Goal: Task Accomplishment & Management: Complete application form

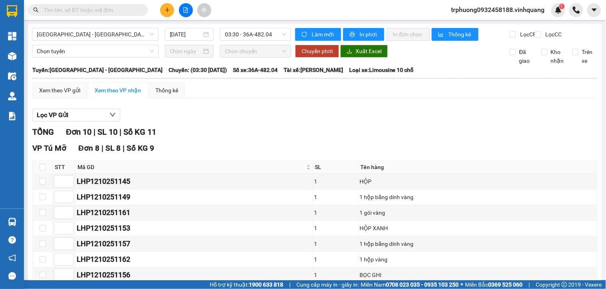
click at [162, 15] on div at bounding box center [186, 10] width 60 height 14
click at [164, 14] on button at bounding box center [167, 10] width 14 height 14
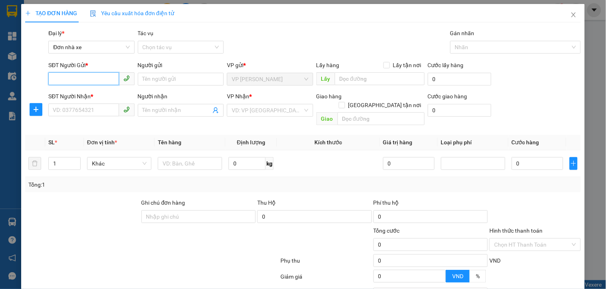
click at [85, 79] on input "SĐT Người Gửi *" at bounding box center [83, 78] width 70 height 13
type input "0967034399"
click at [101, 98] on div "0967034399 - CÔ TUYẾT" at bounding box center [90, 95] width 75 height 9
type input "CÔ TUYẾT"
type input "0387362719"
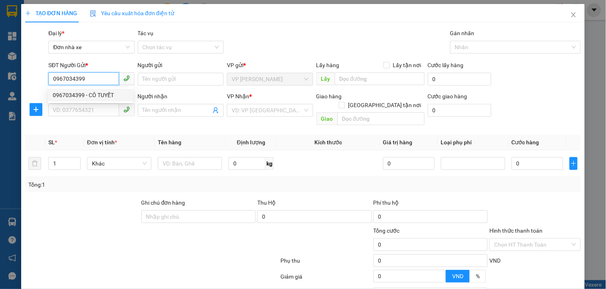
type input "TRỌNG AN"
checkbox input "true"
type input "254 VĨNH HƯNG, HOÀNG MAI, HÀ NỘI"
type input "80.000"
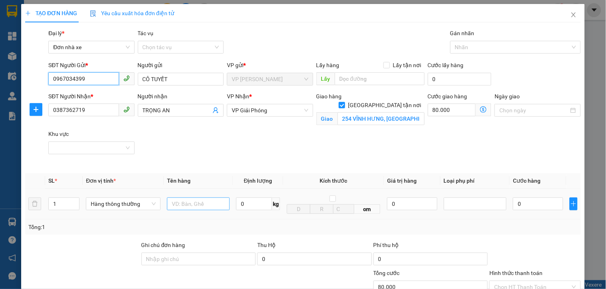
type input "0967034399"
click at [194, 205] on input "text" at bounding box center [198, 203] width 63 height 13
type input "1 xốp"
click at [272, 201] on span "kg" at bounding box center [276, 203] width 8 height 13
click at [260, 202] on input "0" at bounding box center [254, 203] width 36 height 13
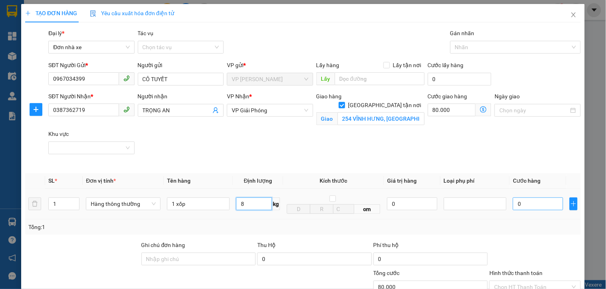
type input "8"
click at [542, 208] on input "0" at bounding box center [538, 203] width 50 height 13
click at [489, 206] on div at bounding box center [475, 204] width 59 height 10
type input "40.000"
type input "120.000"
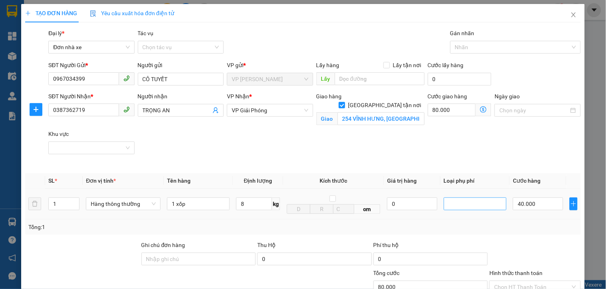
type input "120.000"
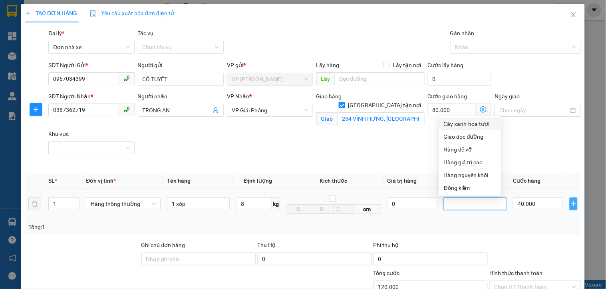
click at [573, 205] on icon "plus" at bounding box center [573, 203] width 0 height 5
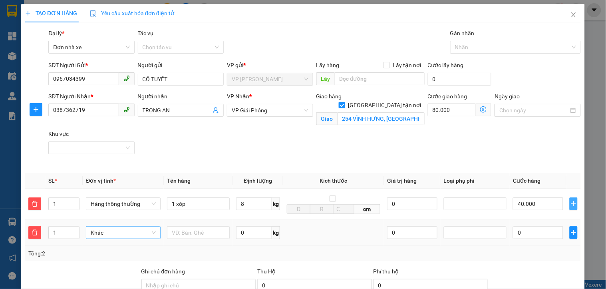
click at [128, 226] on span "Khác" at bounding box center [123, 232] width 65 height 12
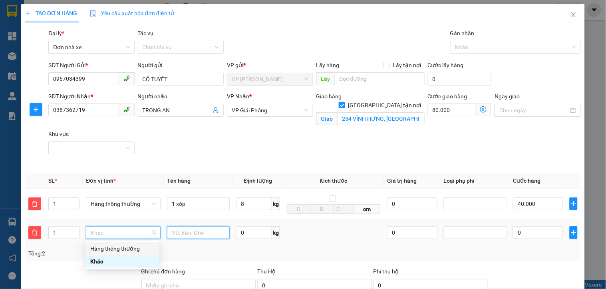
click at [176, 230] on input "text" at bounding box center [198, 232] width 63 height 13
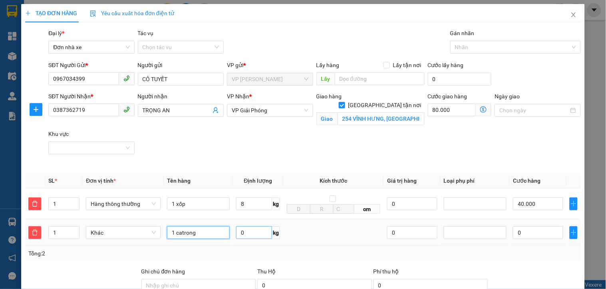
type input "1 catrong"
click at [260, 238] on input "0" at bounding box center [254, 232] width 36 height 13
type input "5"
click at [530, 230] on input "0" at bounding box center [538, 232] width 50 height 13
click at [477, 237] on div at bounding box center [475, 233] width 59 height 10
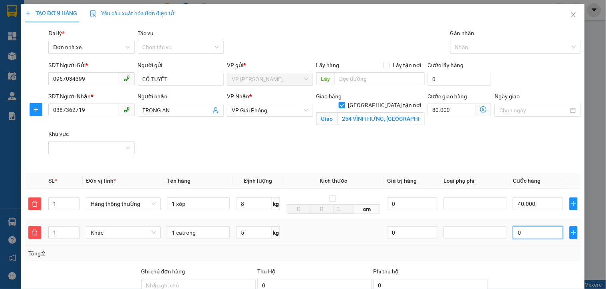
click at [545, 234] on input "0" at bounding box center [538, 232] width 50 height 13
click at [408, 232] on input "0" at bounding box center [412, 232] width 50 height 13
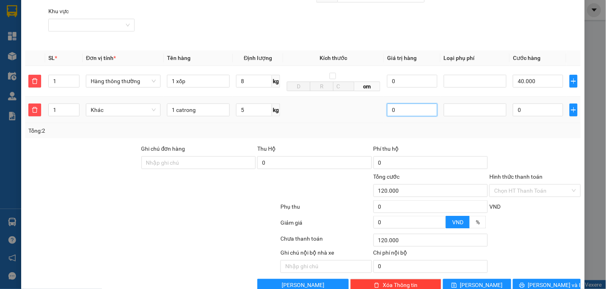
scroll to position [141, 0]
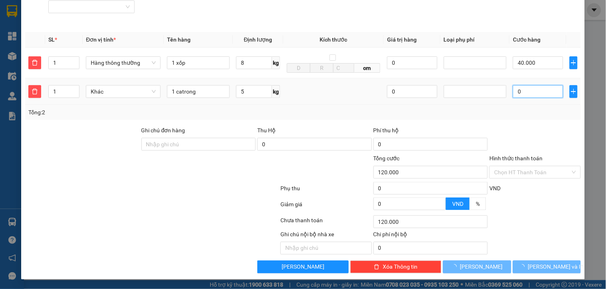
click at [528, 96] on input "0" at bounding box center [538, 91] width 50 height 13
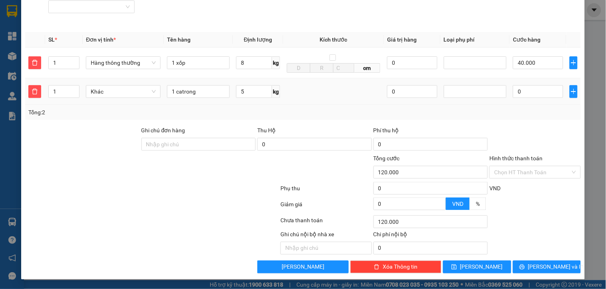
click at [316, 99] on td at bounding box center [333, 91] width 101 height 27
click at [253, 95] on input "5" at bounding box center [254, 91] width 36 height 13
click at [541, 97] on input "0" at bounding box center [538, 91] width 50 height 13
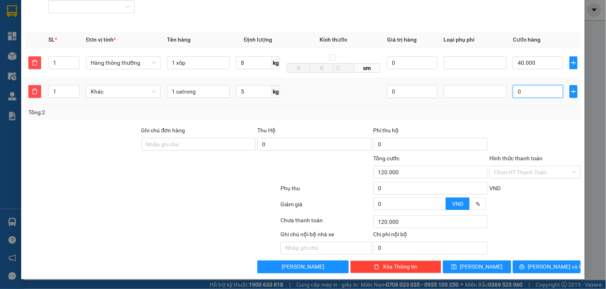
click at [541, 97] on input "0" at bounding box center [538, 91] width 50 height 13
click at [401, 92] on input "0" at bounding box center [412, 91] width 50 height 13
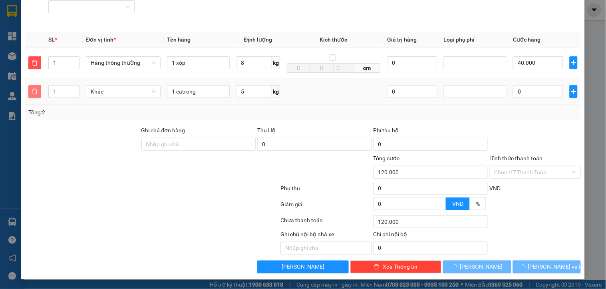
click at [32, 90] on icon "delete" at bounding box center [35, 91] width 6 height 6
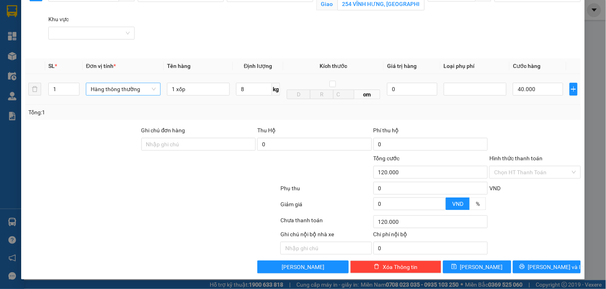
scroll to position [115, 0]
click at [570, 91] on icon "plus" at bounding box center [573, 89] width 6 height 6
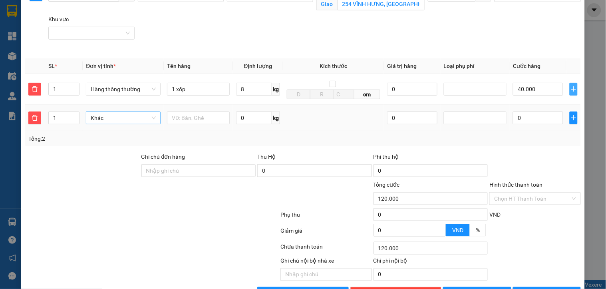
click at [133, 121] on span "Khác" at bounding box center [123, 118] width 65 height 12
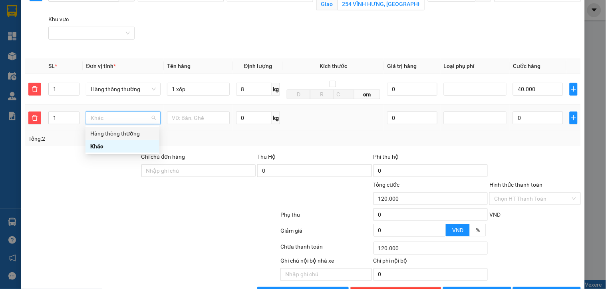
click at [129, 135] on div "Hàng thông thường" at bounding box center [122, 133] width 64 height 9
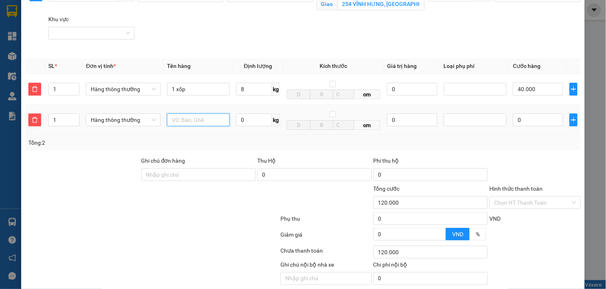
click at [180, 124] on input "text" at bounding box center [198, 119] width 63 height 13
type input "1 catong"
click at [236, 126] on input "0" at bounding box center [254, 119] width 36 height 13
type input "5"
click at [523, 122] on input "0" at bounding box center [538, 119] width 50 height 13
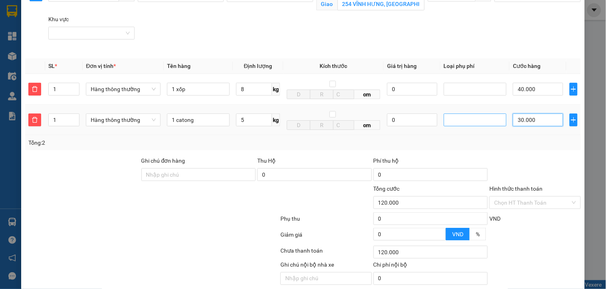
type input "150.000"
type input "30.000"
click at [490, 120] on div at bounding box center [475, 120] width 59 height 10
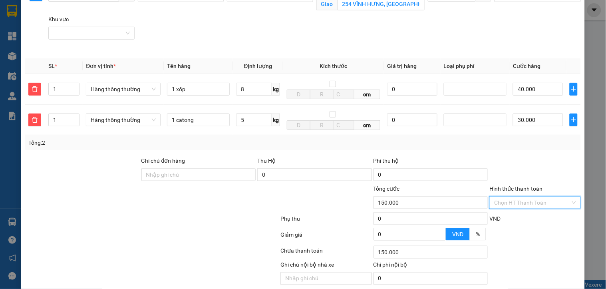
click at [528, 205] on input "Hình thức thanh toán" at bounding box center [532, 203] width 76 height 12
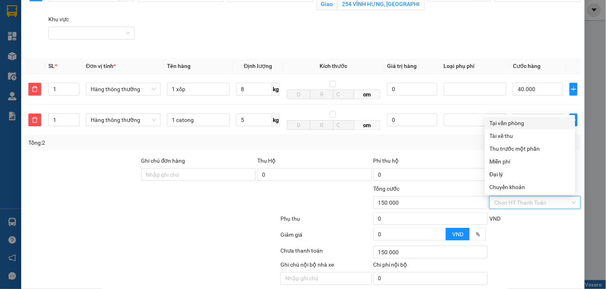
click at [513, 126] on div "Tại văn phòng" at bounding box center [530, 123] width 81 height 9
click at [513, 126] on div "30.000" at bounding box center [538, 120] width 50 height 16
type input "0"
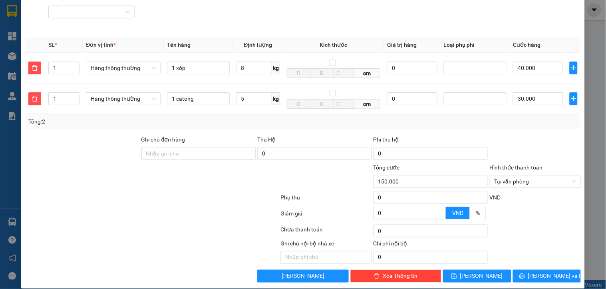
scroll to position [145, 0]
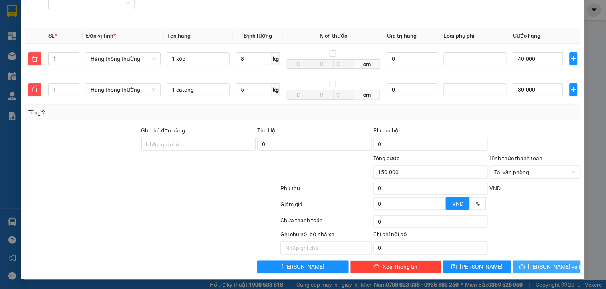
click at [536, 266] on span "[PERSON_NAME] và In" at bounding box center [556, 266] width 56 height 9
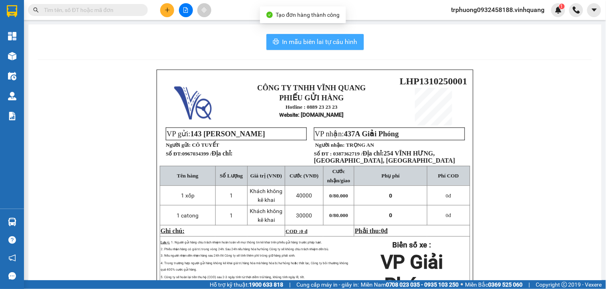
click at [308, 46] on span "In mẫu biên lai tự cấu hình" at bounding box center [319, 42] width 75 height 10
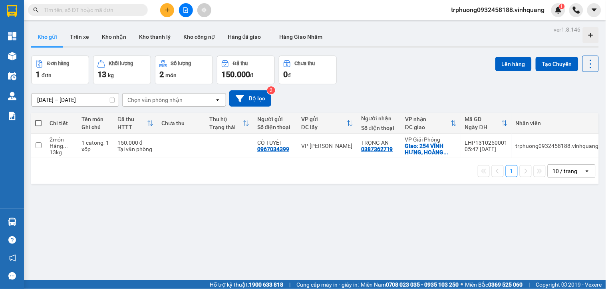
click at [99, 8] on input "text" at bounding box center [91, 10] width 94 height 9
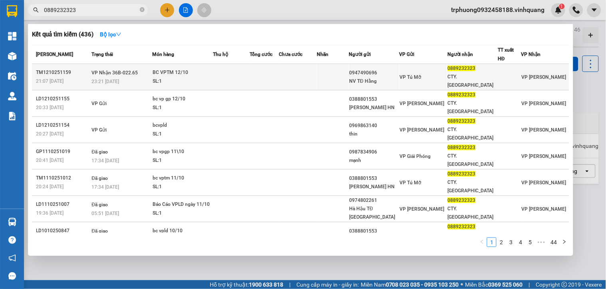
type input "0889232323"
click at [151, 77] on div "23:21 - 12/10" at bounding box center [121, 81] width 60 height 9
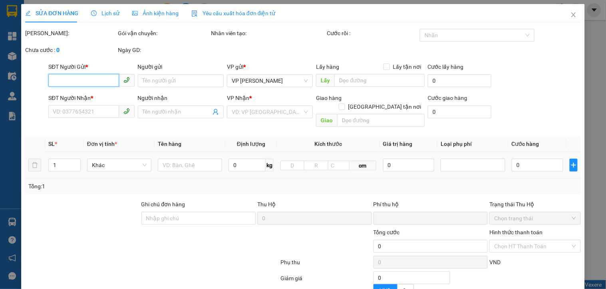
type input "0947490696"
type input "NV TĐ Hằng"
type input "0889232323"
type input "CTY. VĨNH QUANG"
type input "0"
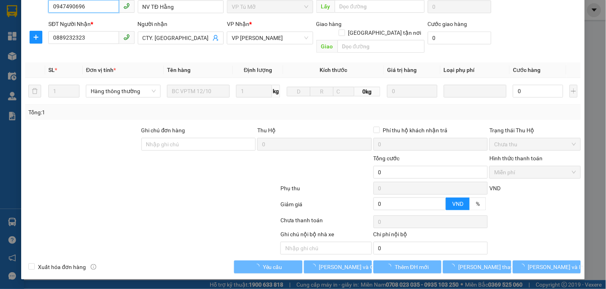
scroll to position [65, 0]
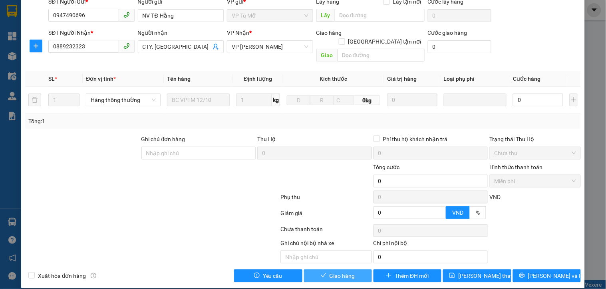
click at [352, 269] on button "Giao hàng" at bounding box center [338, 275] width 68 height 13
click at [352, 271] on span "Giao hàng" at bounding box center [343, 275] width 26 height 9
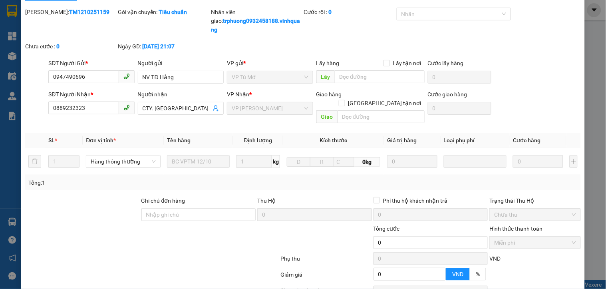
scroll to position [0, 0]
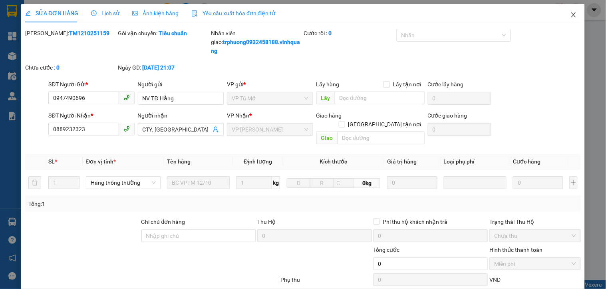
click at [571, 14] on icon "close" at bounding box center [573, 14] width 4 height 5
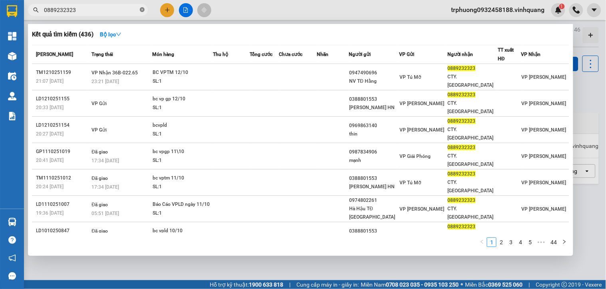
click at [141, 8] on icon "close-circle" at bounding box center [142, 9] width 5 height 5
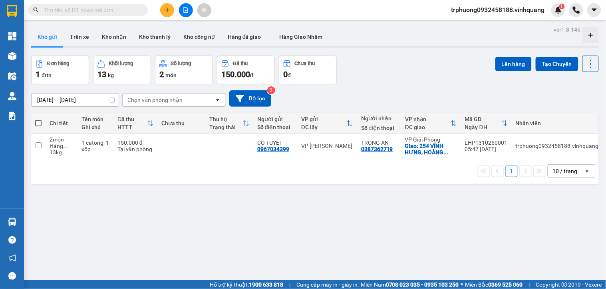
click at [129, 9] on input "text" at bounding box center [91, 10] width 94 height 9
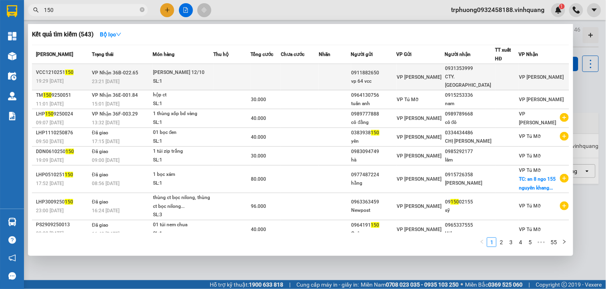
type input "150"
click at [195, 72] on div "BAO CAO 12/10" at bounding box center [183, 72] width 60 height 9
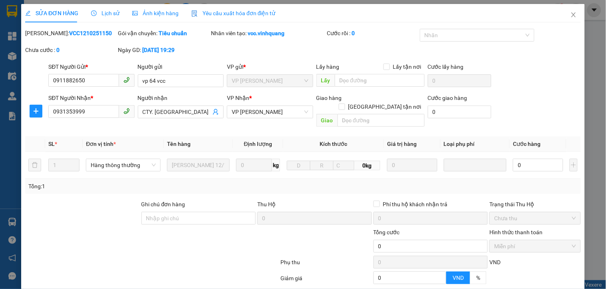
type input "0911882650"
type input "vp 64 vcc"
type input "0931353999"
type input "CTY. VĨNH QUANG"
type input "0"
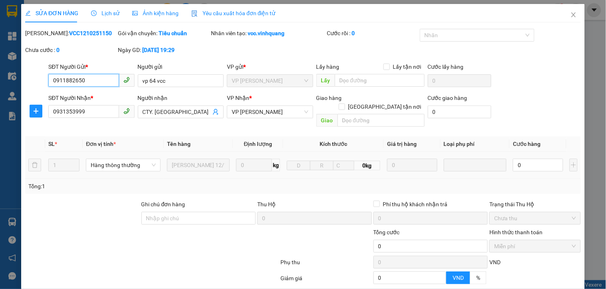
scroll to position [61, 0]
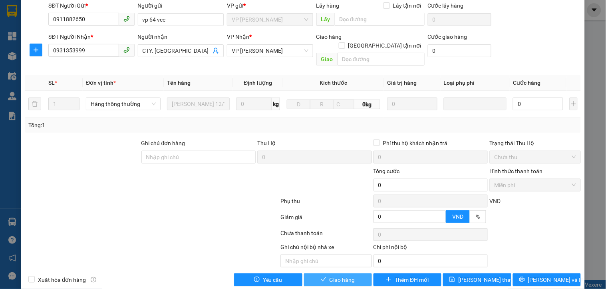
click at [333, 275] on span "Giao hàng" at bounding box center [343, 279] width 26 height 9
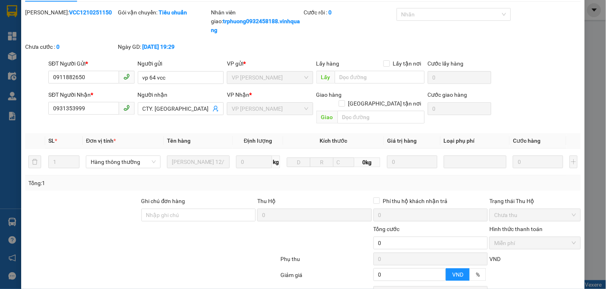
scroll to position [0, 0]
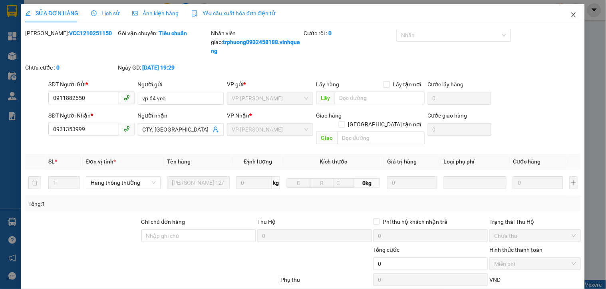
click at [571, 15] on icon "close" at bounding box center [573, 14] width 4 height 5
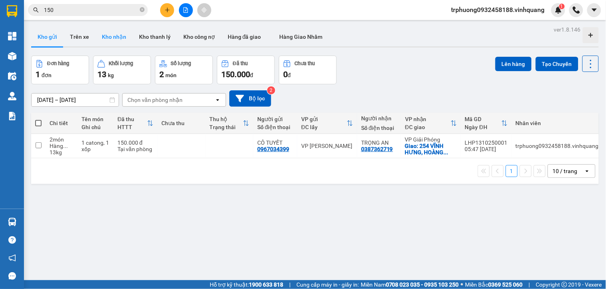
click at [109, 36] on button "Kho nhận" at bounding box center [113, 36] width 37 height 19
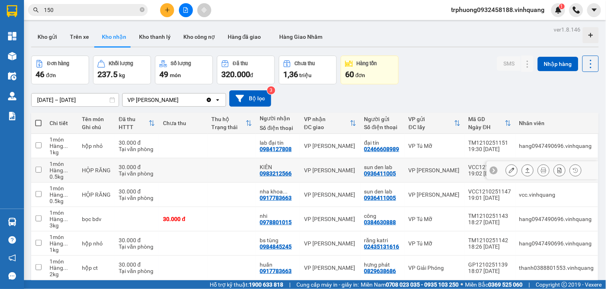
scroll to position [131, 0]
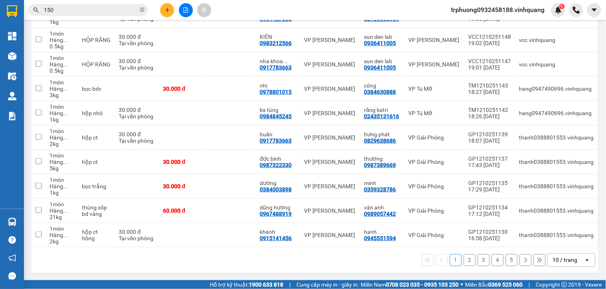
click at [466, 258] on button "2" at bounding box center [470, 260] width 12 height 12
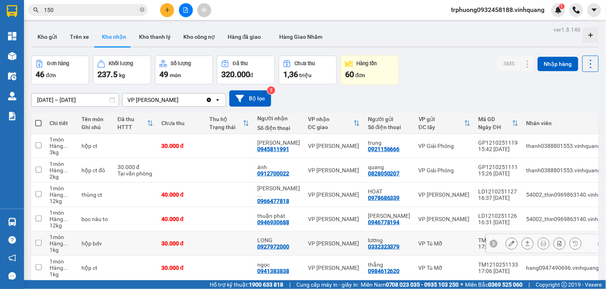
scroll to position [134, 0]
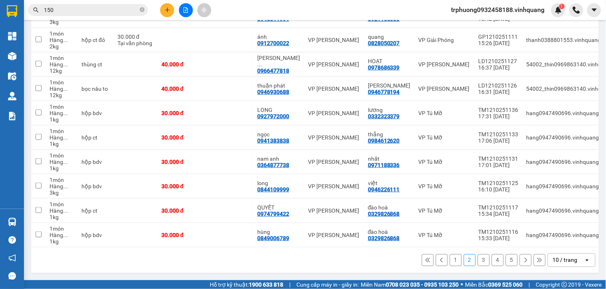
click at [478, 258] on button "3" at bounding box center [484, 260] width 12 height 12
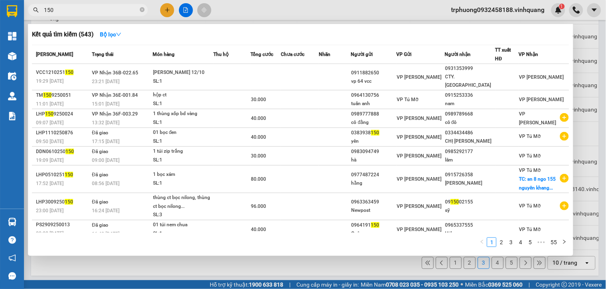
click at [79, 13] on input "150" at bounding box center [91, 10] width 94 height 9
type input "1"
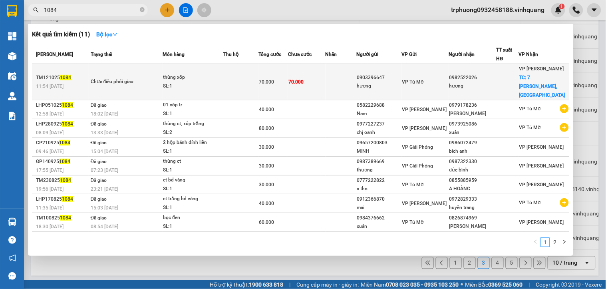
type input "1084"
click at [312, 92] on td "70.000" at bounding box center [307, 82] width 38 height 36
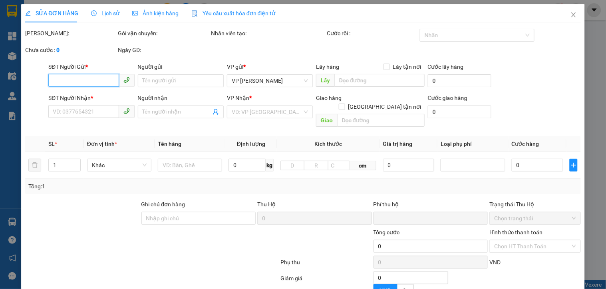
type input "0903396647"
type input "hương"
type input "0982522026"
type input "hương"
checkbox input "true"
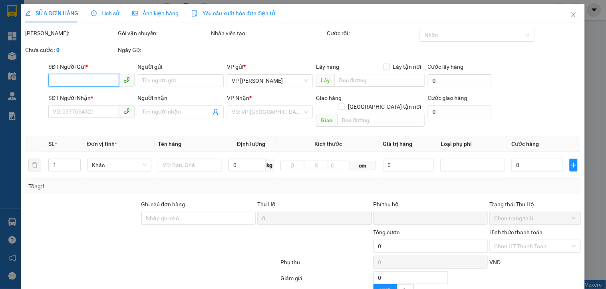
type input "7 hồ xuân hương, hạc thành"
type input "0"
type input "70.000"
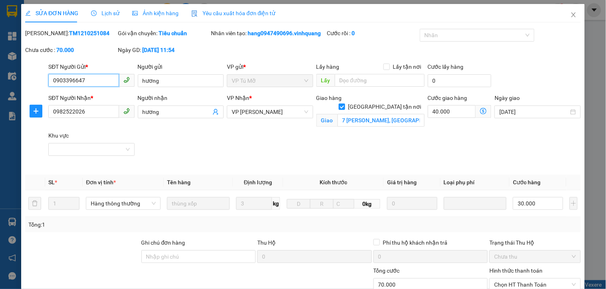
scroll to position [112, 0]
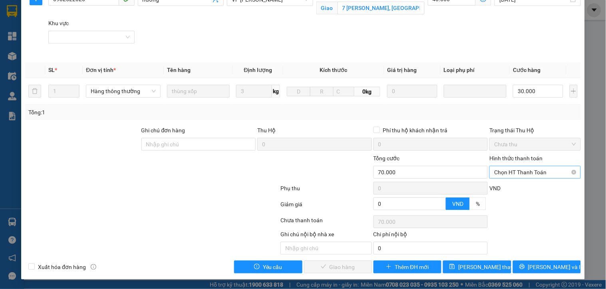
click at [520, 171] on span "Chọn HT Thanh Toán" at bounding box center [534, 172] width 81 height 12
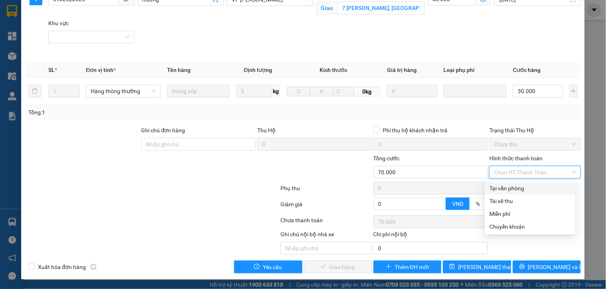
click at [514, 184] on div "Tại văn phòng" at bounding box center [530, 188] width 81 height 9
type input "0"
click at [514, 184] on div "VND" at bounding box center [535, 191] width 93 height 14
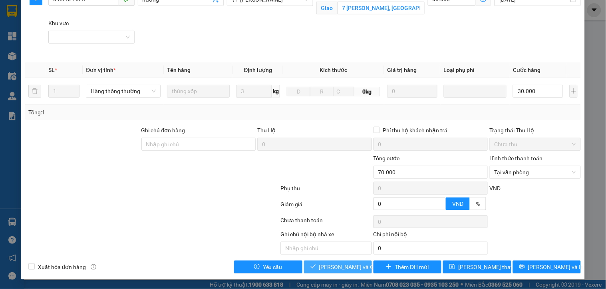
click at [353, 262] on span "[PERSON_NAME] và Giao hàng" at bounding box center [357, 266] width 77 height 9
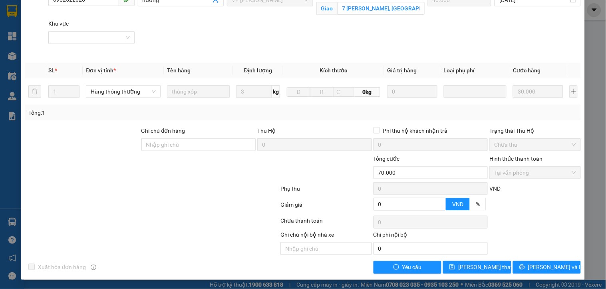
scroll to position [0, 0]
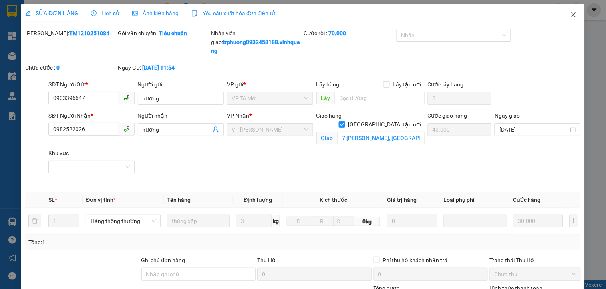
click at [570, 13] on icon "close" at bounding box center [573, 15] width 6 height 6
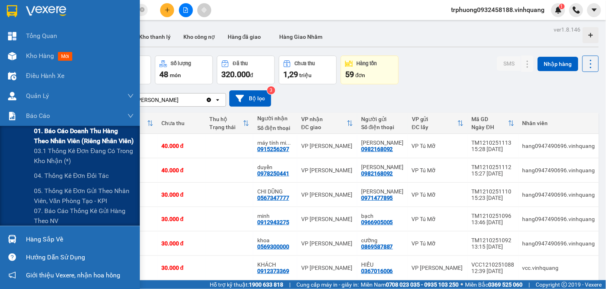
click at [38, 131] on span "01. Báo cáo doanh thu hàng theo nhân viên (riêng nhân viên)" at bounding box center [84, 136] width 100 height 20
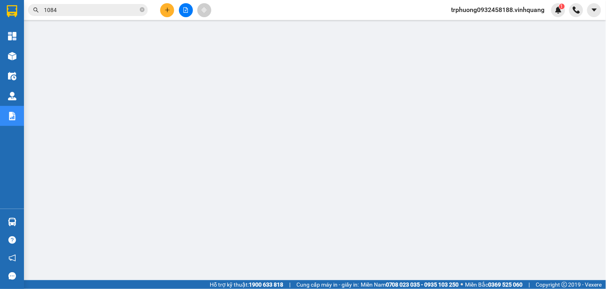
click at [518, 13] on span "trphuong0932458188.vinhquang" at bounding box center [498, 10] width 106 height 10
click at [473, 22] on span "Đăng xuất" at bounding box center [501, 24] width 90 height 9
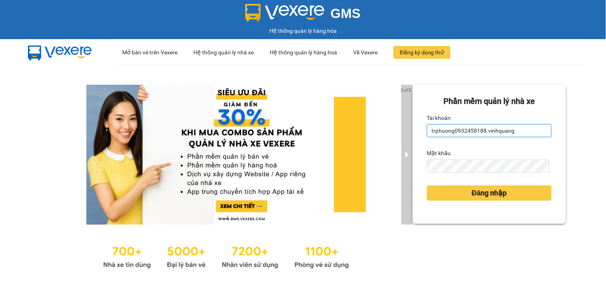
drag, startPoint x: 510, startPoint y: 133, endPoint x: 407, endPoint y: 135, distance: 103.9
click at [407, 135] on div "2 of 3 Phần mềm quản lý nhà xe Tài khoản trphuong0932458188.vinhquang Mật khẩu …" at bounding box center [303, 178] width 606 height 226
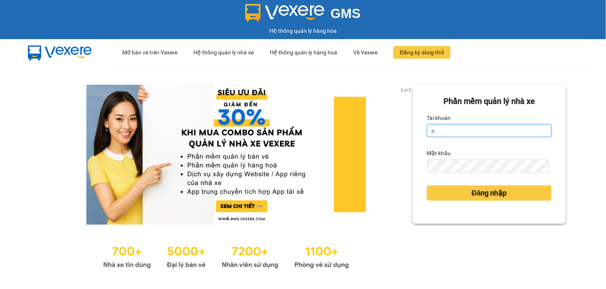
type input "chi0346058058.vinhquang"
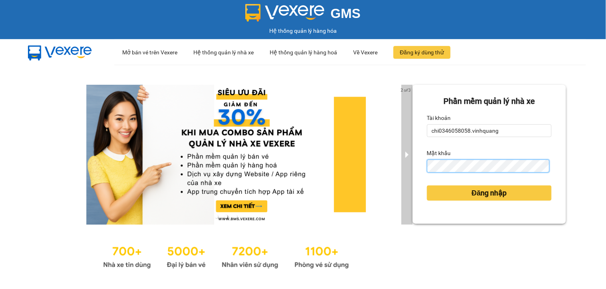
click at [401, 168] on div "2 of 3 Phần mềm quản lý nhà xe Tài khoản chi0346058058.vinhquang Mật khẩu Đăng …" at bounding box center [303, 178] width 606 height 226
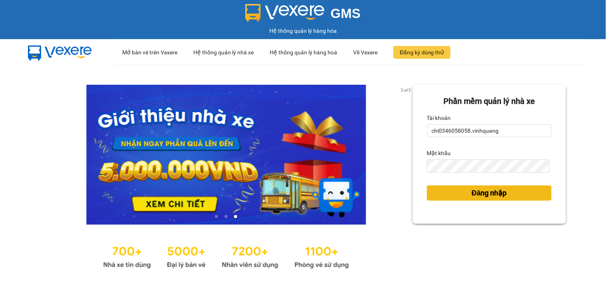
click at [472, 189] on span "Đăng nhập" at bounding box center [489, 192] width 35 height 11
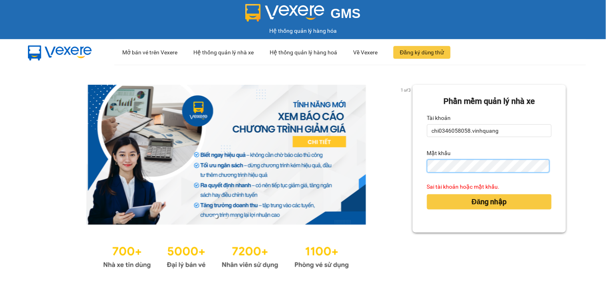
click at [420, 165] on div "Phần mềm quản lý nhà xe Tài khoản chi0346058058.vinhquang Mật khẩu Sai tài khoả…" at bounding box center [489, 159] width 153 height 148
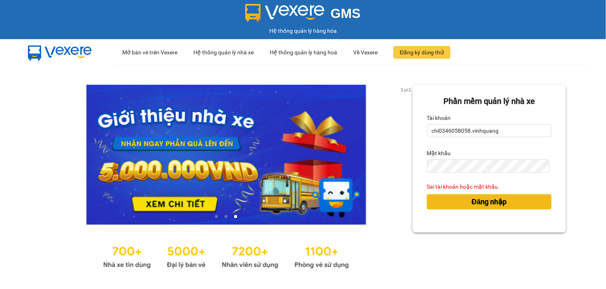
click at [482, 201] on span "Đăng nhập" at bounding box center [489, 201] width 35 height 11
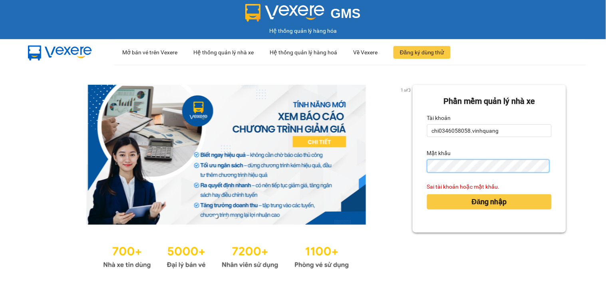
click at [413, 165] on div "Phần mềm quản lý nhà xe Tài khoản chi0346058058.vinhquang Mật khẩu Sai tài khoả…" at bounding box center [489, 159] width 153 height 148
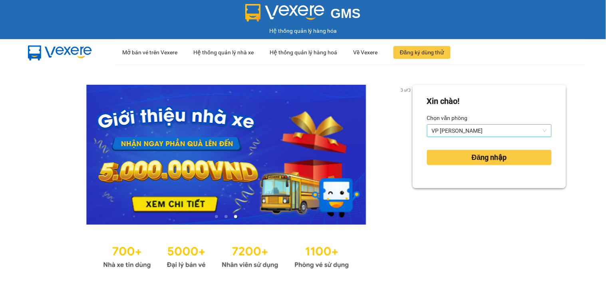
click at [480, 131] on span "VP [PERSON_NAME]" at bounding box center [489, 131] width 115 height 12
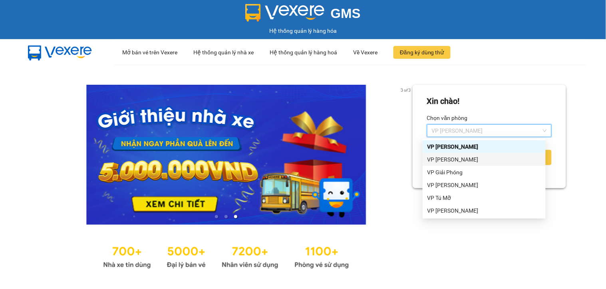
click at [465, 160] on div "VP [PERSON_NAME]" at bounding box center [483, 159] width 113 height 9
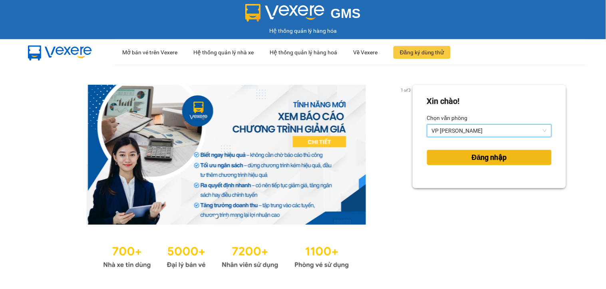
click at [492, 160] on span "Đăng nhập" at bounding box center [489, 157] width 35 height 11
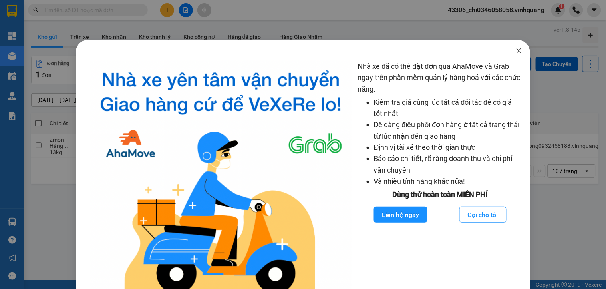
click at [516, 52] on icon "close" at bounding box center [519, 51] width 6 height 6
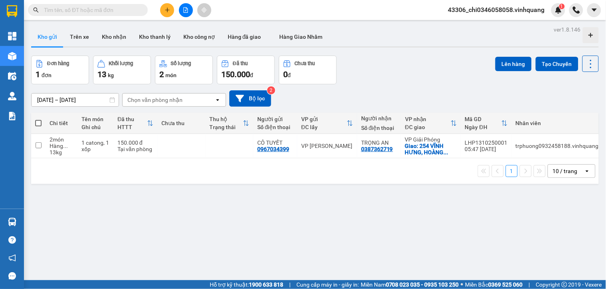
click at [86, 8] on input "text" at bounding box center [91, 10] width 94 height 9
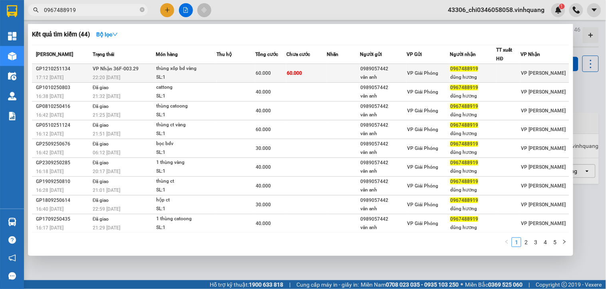
type input "0967488919"
click at [225, 70] on td at bounding box center [236, 73] width 39 height 19
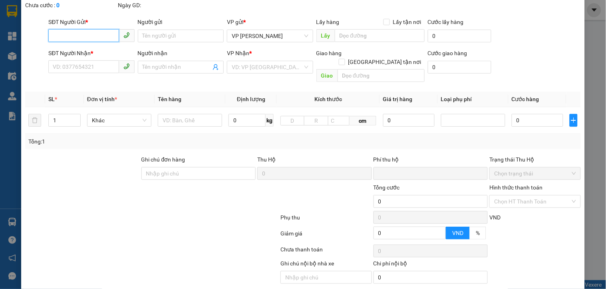
scroll to position [65, 0]
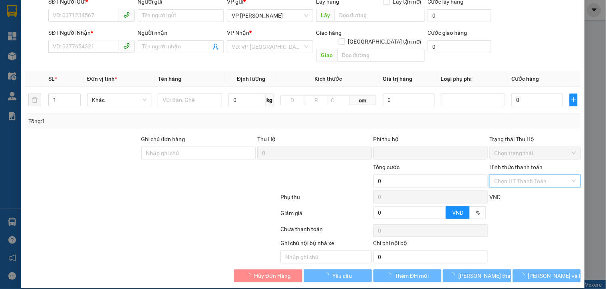
click at [520, 175] on input "Hình thức thanh toán" at bounding box center [532, 181] width 76 height 12
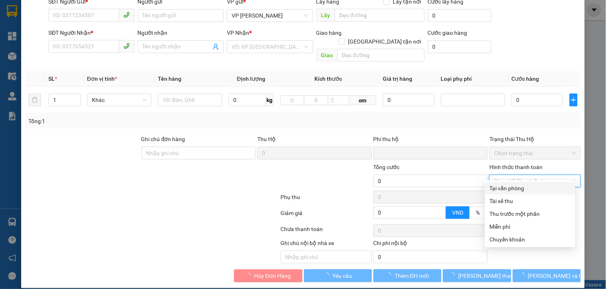
click at [511, 195] on div "Tài xế thu" at bounding box center [530, 201] width 90 height 13
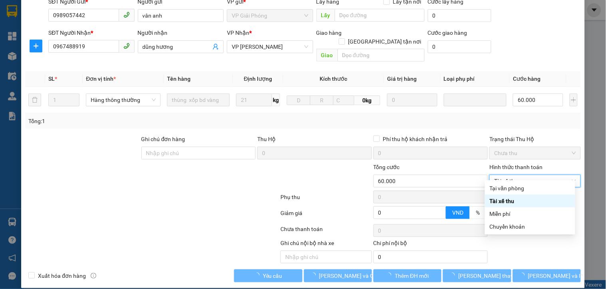
type input "0989057442"
type input "vân anh"
type input "0967488919"
type input "dũng hương"
type input "0"
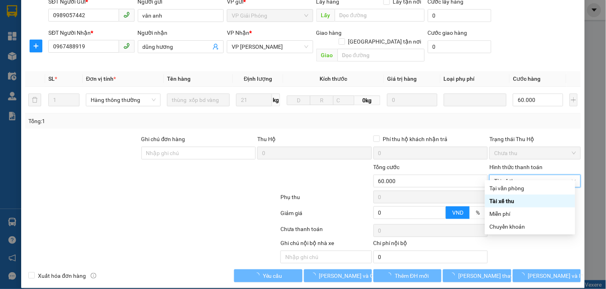
type input "60.000"
type input "0"
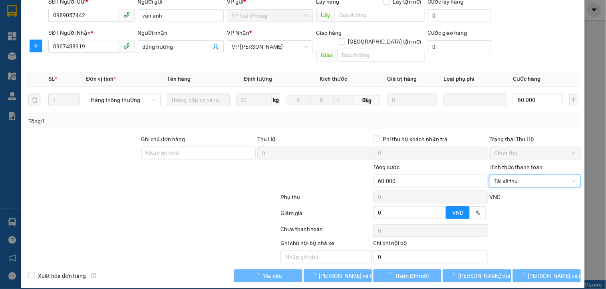
scroll to position [74, 0]
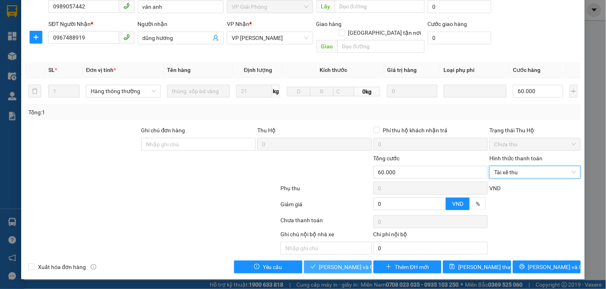
click at [337, 267] on span "[PERSON_NAME] và Giao hàng" at bounding box center [357, 266] width 77 height 9
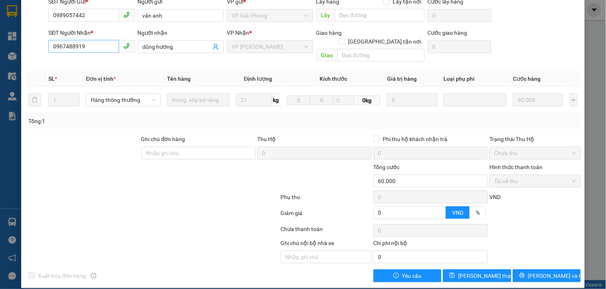
scroll to position [0, 0]
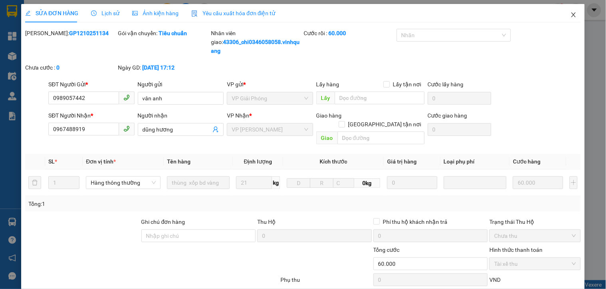
click at [570, 12] on icon "close" at bounding box center [573, 15] width 6 height 6
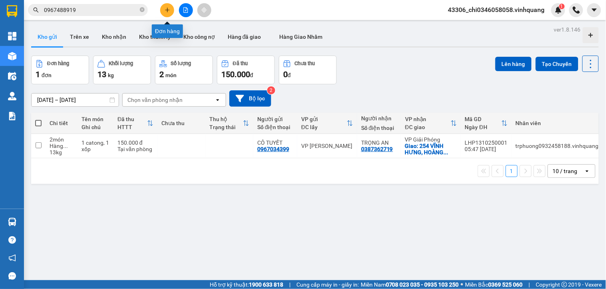
click at [169, 13] on button at bounding box center [167, 10] width 14 height 14
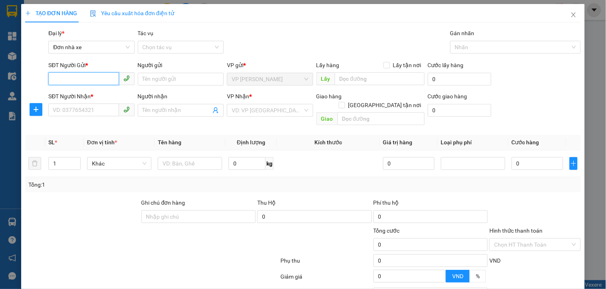
click at [68, 81] on input "SĐT Người Gửi *" at bounding box center [83, 78] width 70 height 13
type input "0886369889"
click at [82, 93] on div "0886369889 - Quân" at bounding box center [90, 95] width 75 height 9
type input "Quân"
type input "0362033097"
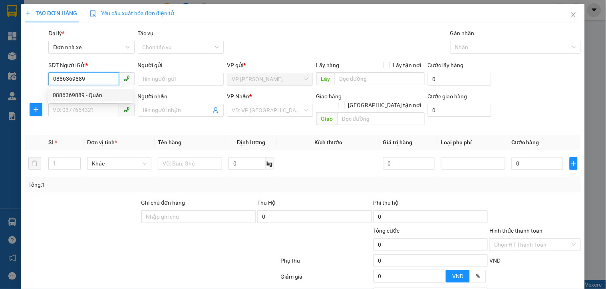
type input "[PERSON_NAME]"
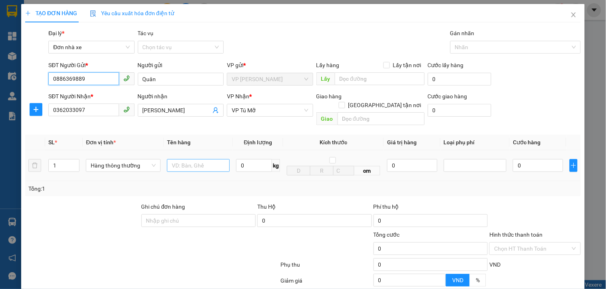
type input "0886369889"
click at [187, 159] on input "text" at bounding box center [198, 165] width 63 height 13
type input "1 hộp đỏ nhỏ"
click at [240, 159] on input "0" at bounding box center [254, 165] width 36 height 13
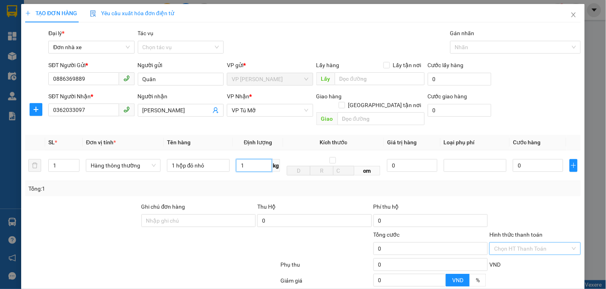
type input "1"
click at [520, 242] on input "Hình thức thanh toán" at bounding box center [532, 248] width 76 height 12
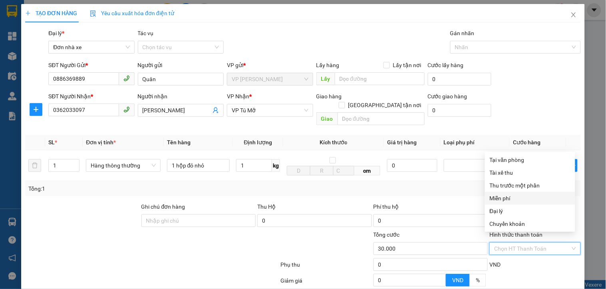
type input "30.000"
click at [510, 162] on div "Tại văn phòng" at bounding box center [530, 159] width 81 height 9
type input "0"
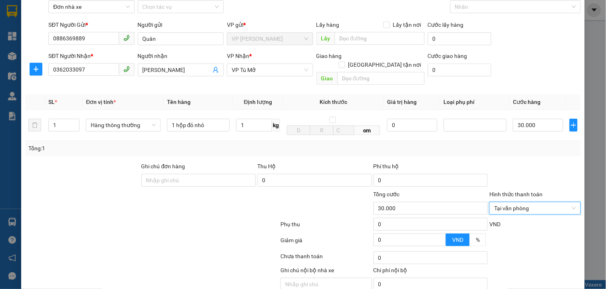
scroll to position [68, 0]
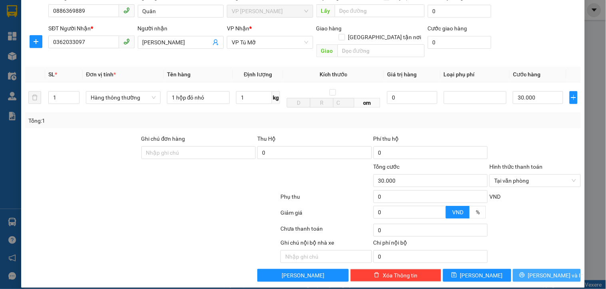
click at [527, 269] on button "[PERSON_NAME] và In" at bounding box center [547, 275] width 68 height 13
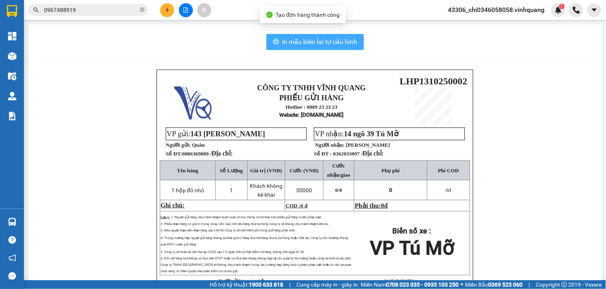
click at [306, 44] on span "In mẫu biên lai tự cấu hình" at bounding box center [319, 42] width 75 height 10
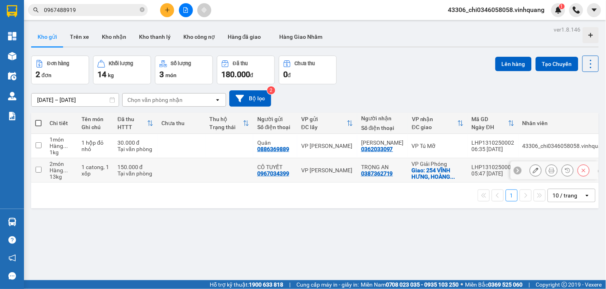
click at [36, 169] on input "checkbox" at bounding box center [39, 170] width 6 height 6
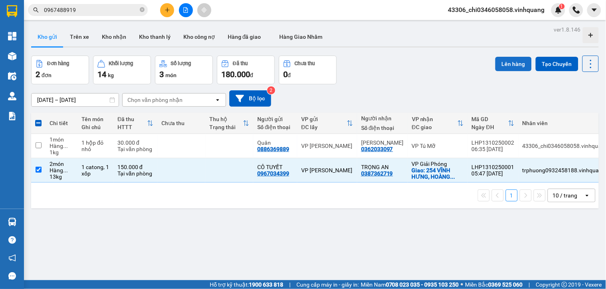
click at [511, 65] on button "Lên hàng" at bounding box center [513, 64] width 36 height 14
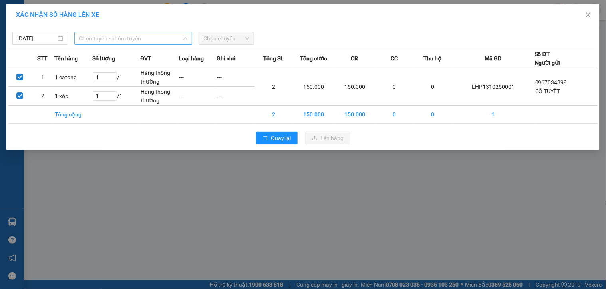
click at [113, 37] on span "Chọn tuyến - nhóm tuyến" at bounding box center [133, 38] width 108 height 12
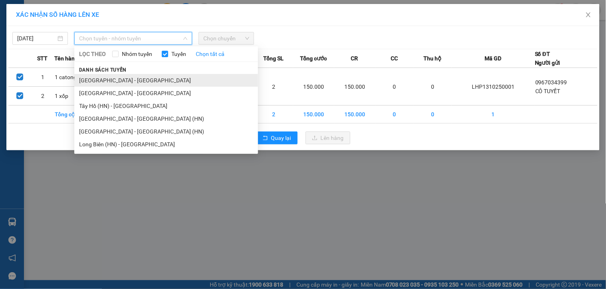
click at [101, 79] on li "[GEOGRAPHIC_DATA] - [GEOGRAPHIC_DATA]" at bounding box center [166, 80] width 184 height 13
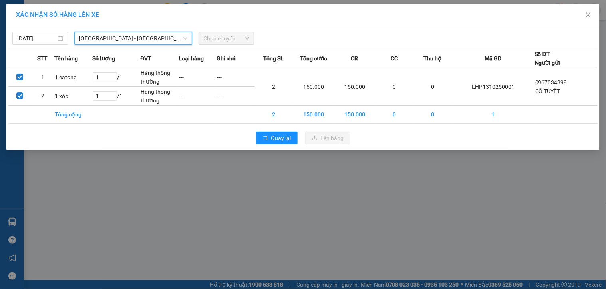
click at [240, 36] on span "Chọn chuyến" at bounding box center [226, 38] width 46 height 12
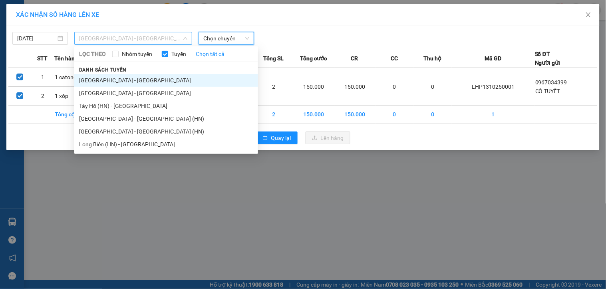
click at [133, 41] on span "[GEOGRAPHIC_DATA] - [GEOGRAPHIC_DATA]" at bounding box center [133, 38] width 108 height 12
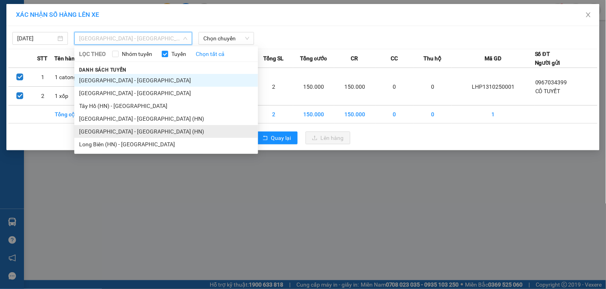
click at [107, 126] on li "[GEOGRAPHIC_DATA] - [GEOGRAPHIC_DATA] (HN)" at bounding box center [166, 131] width 184 height 13
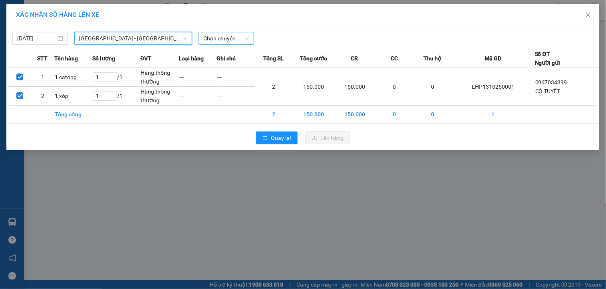
click at [234, 37] on span "Chọn chuyến" at bounding box center [226, 38] width 46 height 12
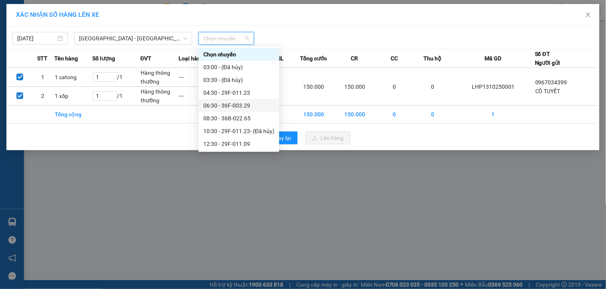
click at [220, 105] on div "06:30 - 36F-003.29" at bounding box center [238, 105] width 71 height 9
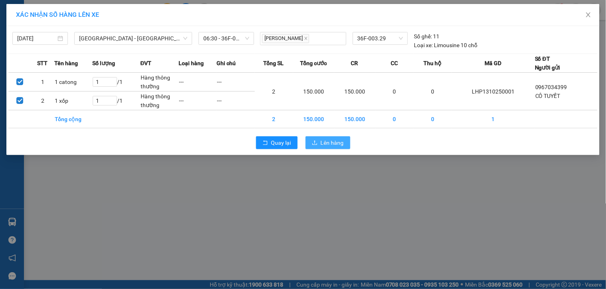
click at [332, 145] on span "Lên hàng" at bounding box center [332, 142] width 23 height 9
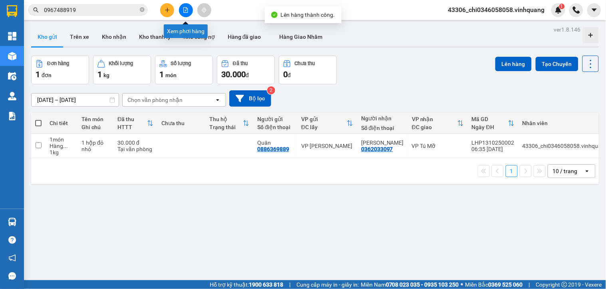
click at [185, 11] on icon "file-add" at bounding box center [186, 10] width 6 height 6
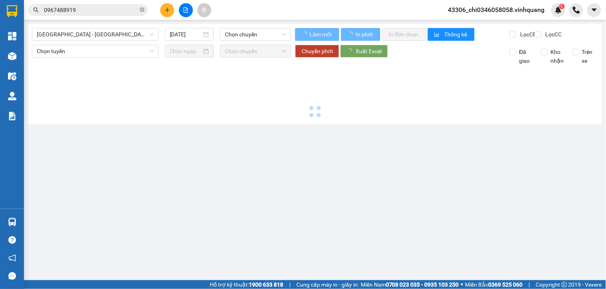
type input "[DATE]"
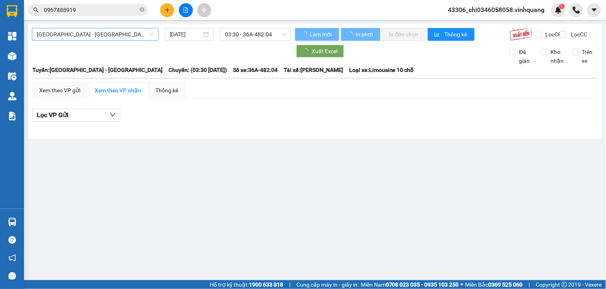
click at [93, 34] on span "[GEOGRAPHIC_DATA] - [GEOGRAPHIC_DATA]" at bounding box center [95, 34] width 117 height 12
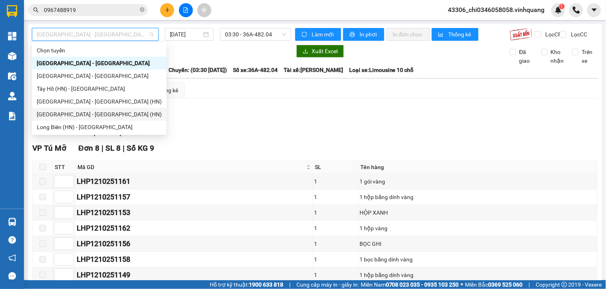
click at [73, 113] on div "[GEOGRAPHIC_DATA] - [GEOGRAPHIC_DATA] (HN)" at bounding box center [99, 114] width 125 height 9
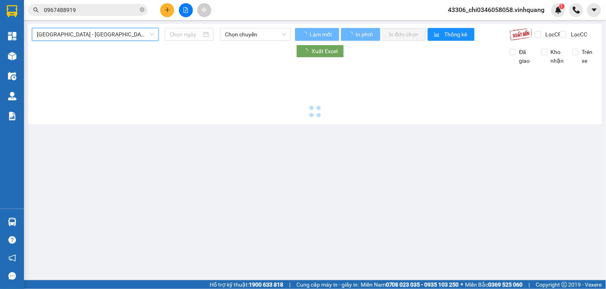
type input "[DATE]"
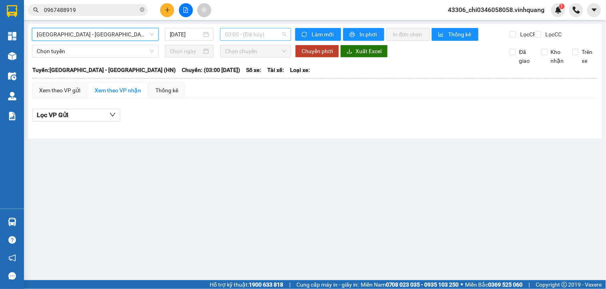
click at [240, 31] on span "03:00 - (Đã hủy)" at bounding box center [256, 34] width 62 height 12
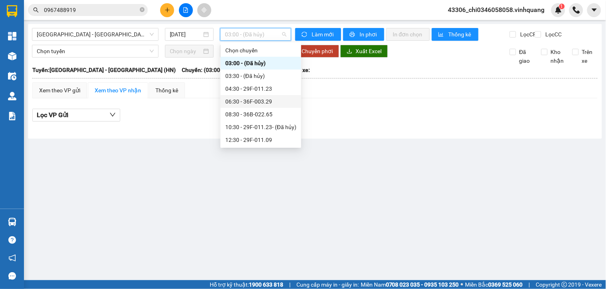
click at [245, 101] on div "06:30 - 36F-003.29" at bounding box center [260, 101] width 71 height 9
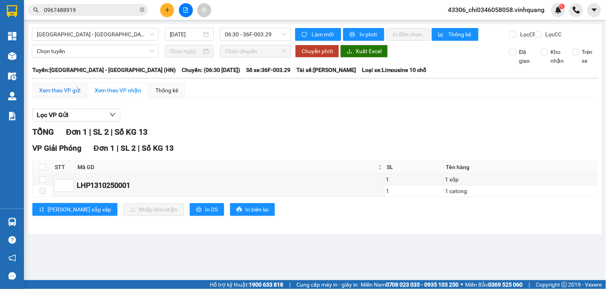
click at [60, 95] on div "Xem theo VP gửi" at bounding box center [59, 90] width 41 height 9
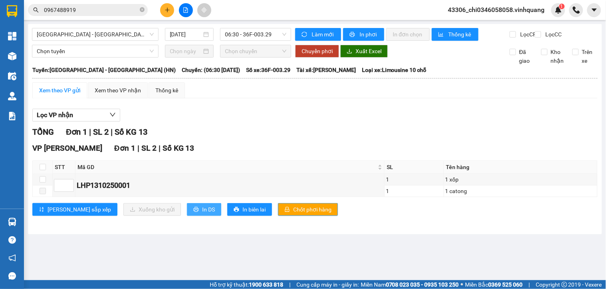
click at [202, 214] on span "In DS" at bounding box center [208, 209] width 13 height 9
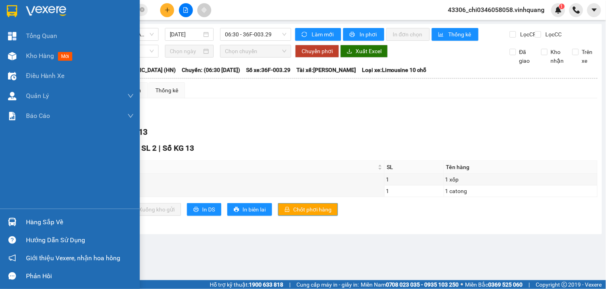
click at [12, 11] on img at bounding box center [12, 11] width 10 height 12
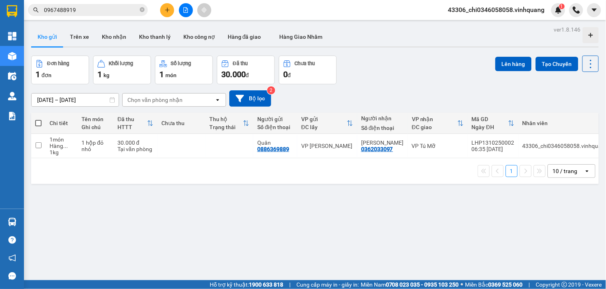
click at [530, 13] on span "43306_chi0346058058.vinhquang" at bounding box center [496, 10] width 109 height 10
click at [475, 24] on span "Đăng xuất" at bounding box center [501, 24] width 92 height 9
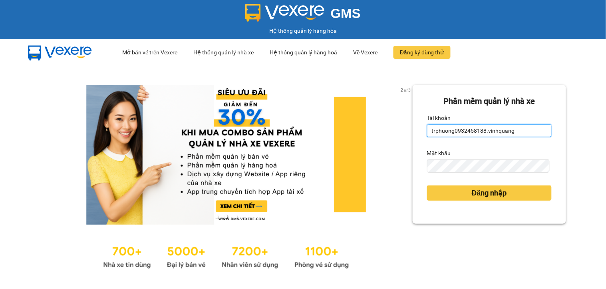
click at [529, 133] on input "trphuong0932458188.vinhquang" at bounding box center [489, 130] width 125 height 13
type input "van0584642557.vinhquang"
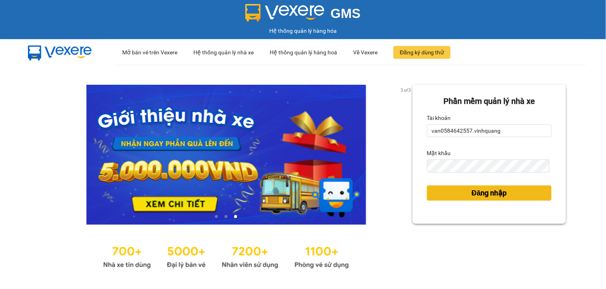
click at [495, 197] on span "Đăng nhập" at bounding box center [489, 192] width 35 height 11
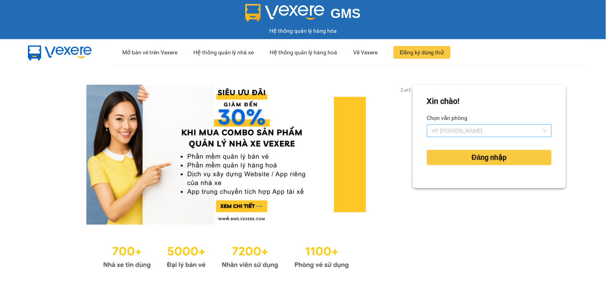
click at [475, 129] on span "VP [PERSON_NAME]" at bounding box center [489, 131] width 115 height 12
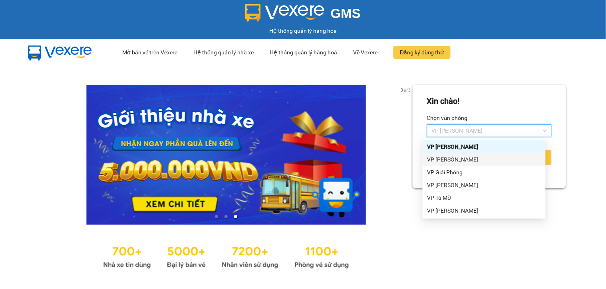
click at [472, 158] on div "VP [PERSON_NAME]" at bounding box center [483, 159] width 113 height 9
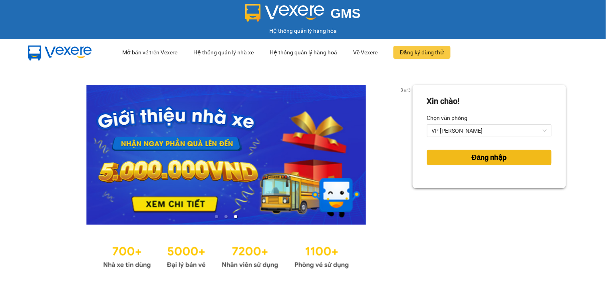
click at [472, 158] on span "Đăng nhập" at bounding box center [489, 157] width 35 height 11
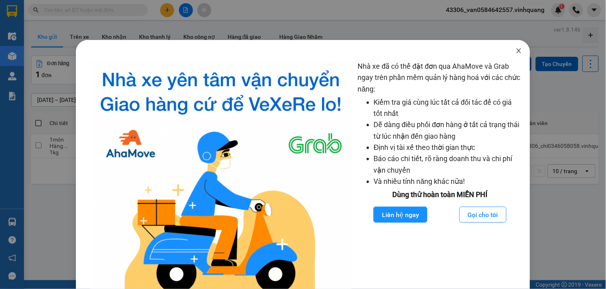
click at [516, 52] on icon "close" at bounding box center [519, 51] width 6 height 6
